Goal: Transaction & Acquisition: Purchase product/service

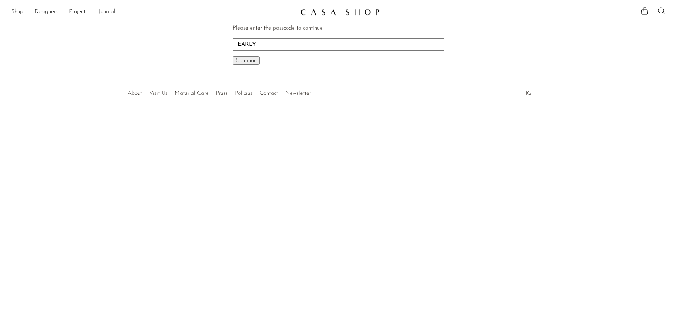
type input "EARLY"
click at [233, 56] on button "Continue One moment..." at bounding box center [246, 60] width 27 height 8
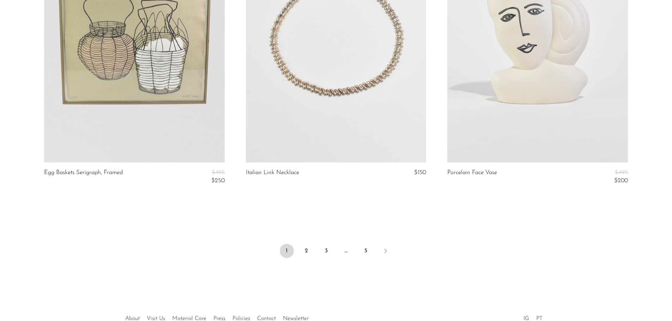
scroll to position [3349, 0]
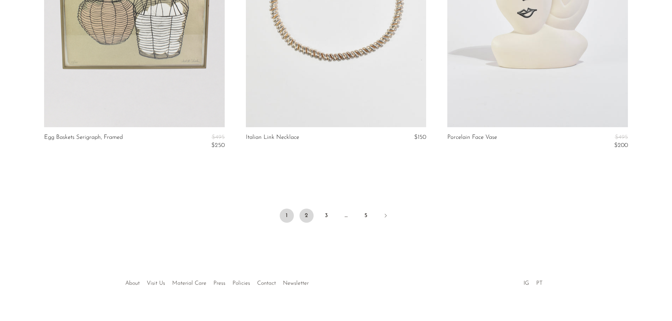
click at [308, 216] on link "2" at bounding box center [306, 216] width 14 height 14
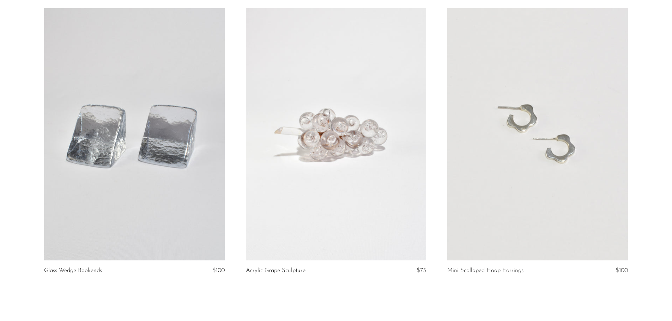
scroll to position [3243, 0]
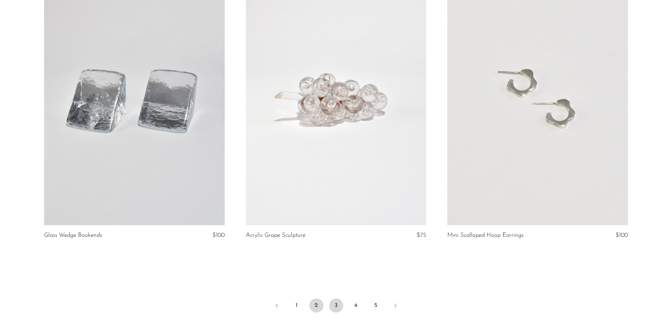
click at [336, 308] on link "3" at bounding box center [336, 306] width 14 height 14
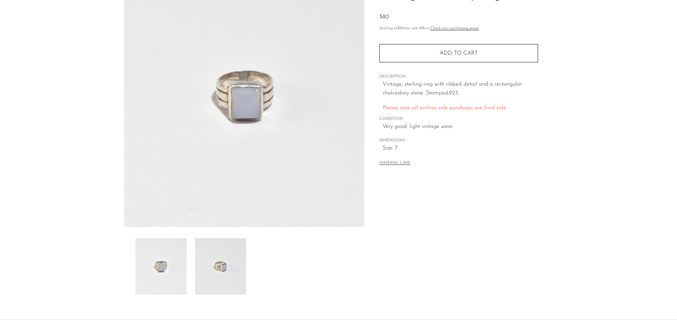
scroll to position [71, 0]
drag, startPoint x: 205, startPoint y: 260, endPoint x: 208, endPoint y: 258, distance: 4.3
click at [206, 260] on img at bounding box center [220, 266] width 51 height 56
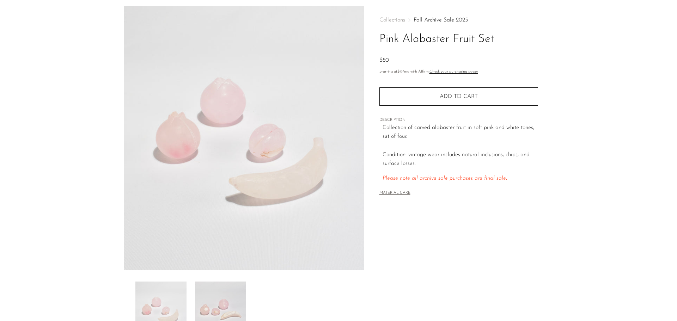
scroll to position [35, 0]
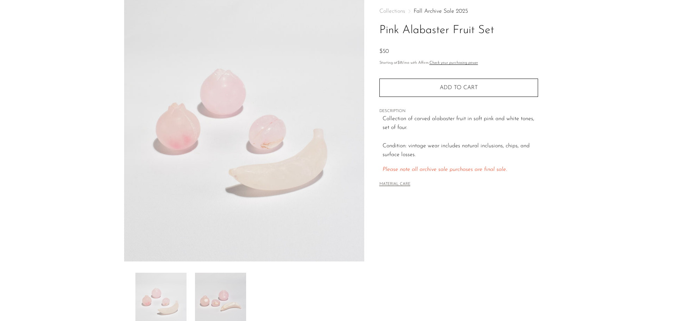
click at [216, 280] on img at bounding box center [220, 301] width 51 height 56
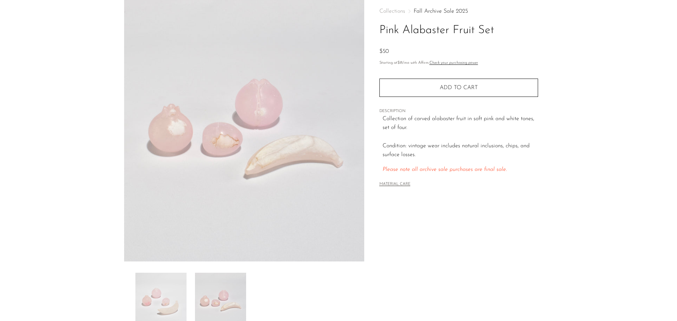
click at [184, 279] on img at bounding box center [160, 301] width 51 height 56
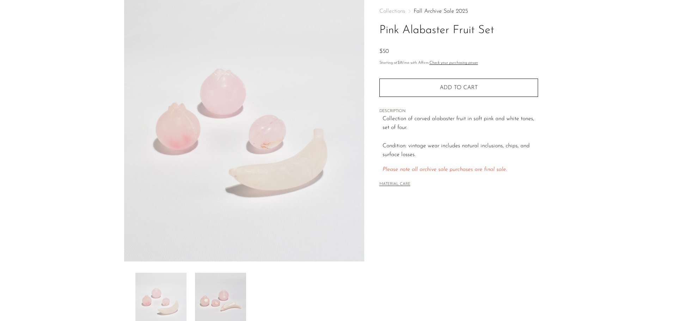
click at [213, 288] on img at bounding box center [220, 301] width 51 height 56
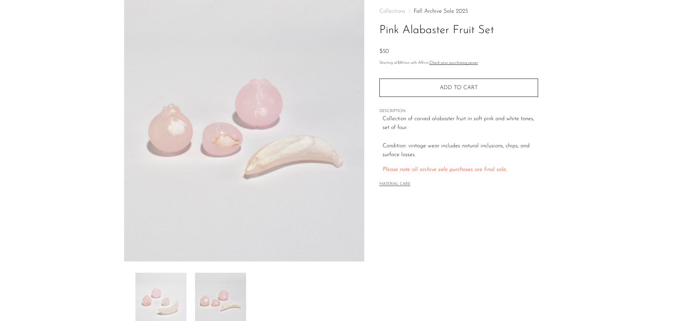
click at [149, 292] on img at bounding box center [160, 301] width 51 height 56
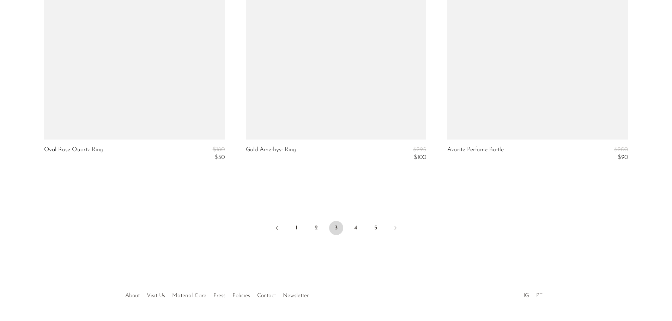
scroll to position [3384, 0]
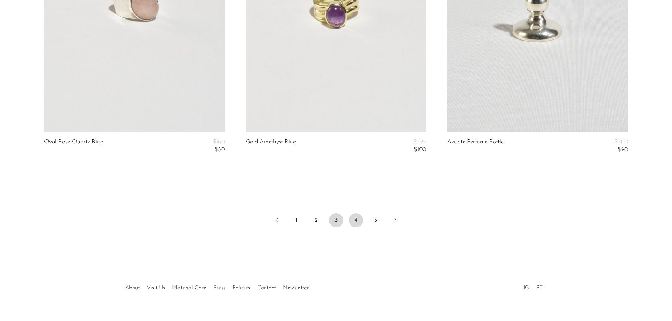
click at [356, 221] on link "4" at bounding box center [356, 220] width 14 height 14
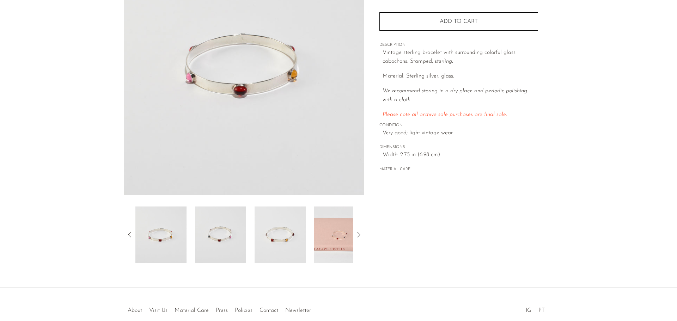
scroll to position [106, 0]
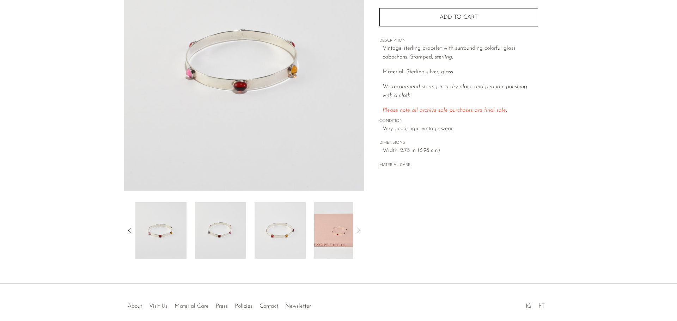
click at [228, 214] on img at bounding box center [220, 230] width 51 height 56
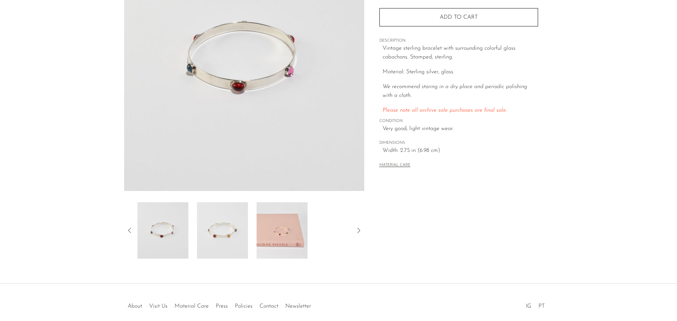
click at [263, 221] on img at bounding box center [281, 230] width 51 height 56
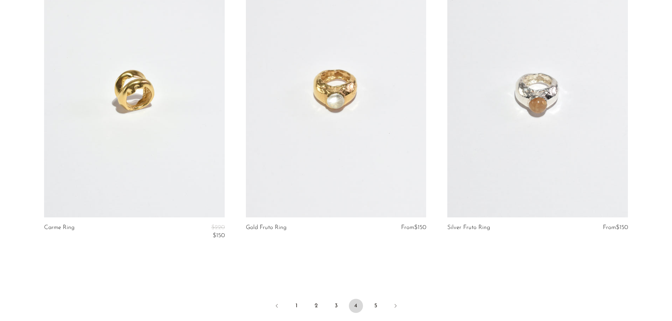
scroll to position [3301, 0]
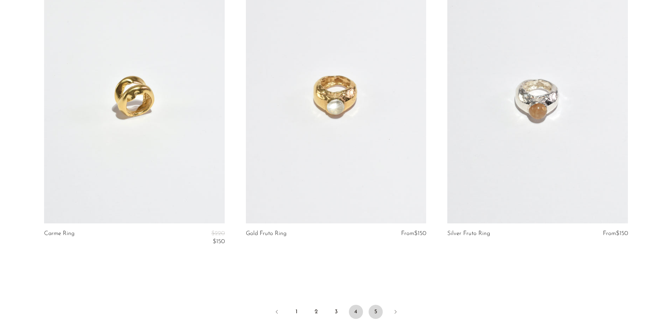
click at [377, 310] on link "5" at bounding box center [375, 312] width 14 height 14
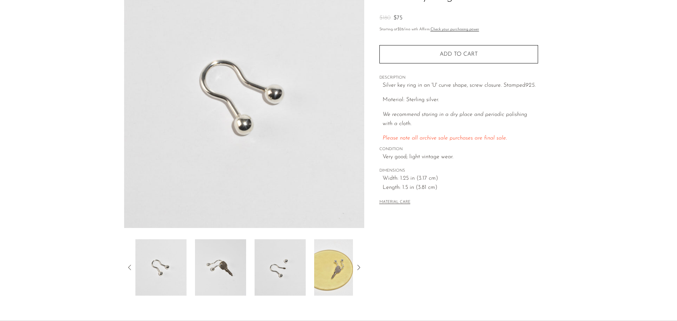
scroll to position [71, 0]
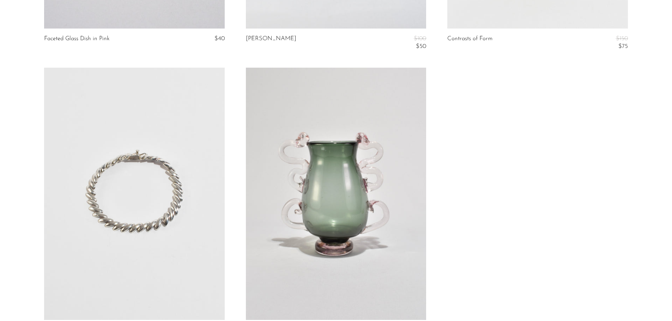
scroll to position [2997, 0]
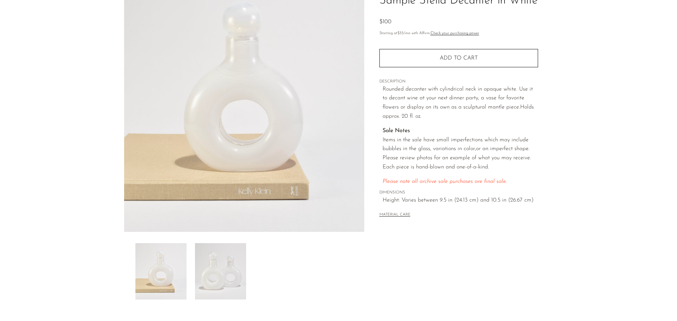
scroll to position [71, 0]
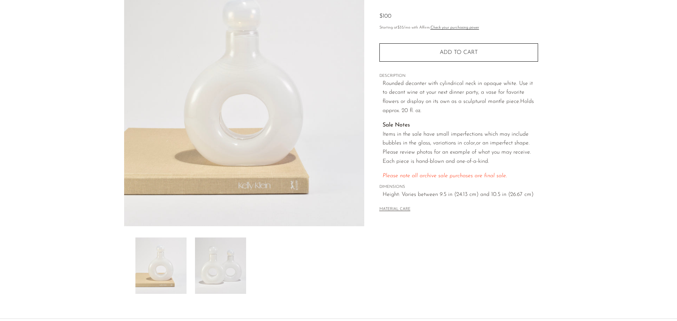
click at [230, 247] on img at bounding box center [220, 266] width 51 height 56
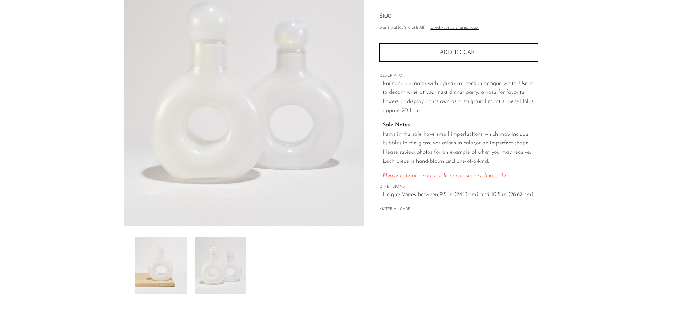
click at [171, 262] on img at bounding box center [160, 266] width 51 height 56
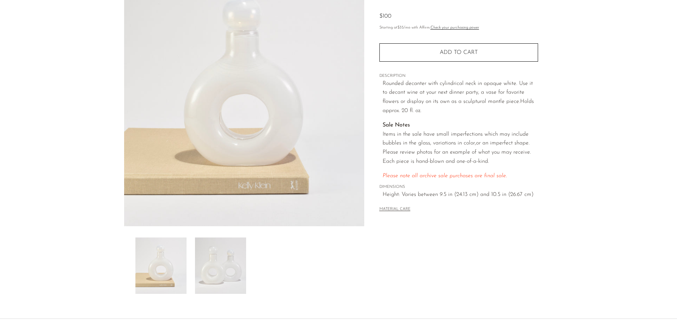
click at [205, 271] on img at bounding box center [220, 266] width 51 height 56
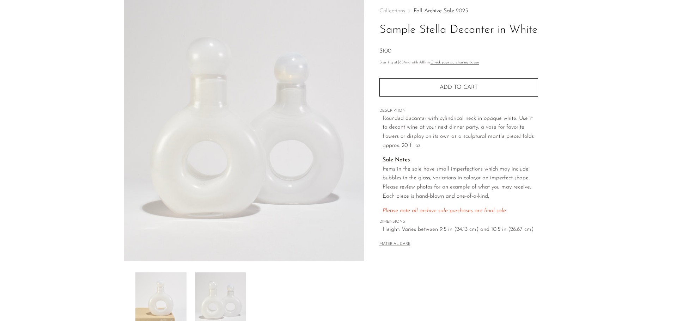
scroll to position [35, 0]
